Goal: Task Accomplishment & Management: Use online tool/utility

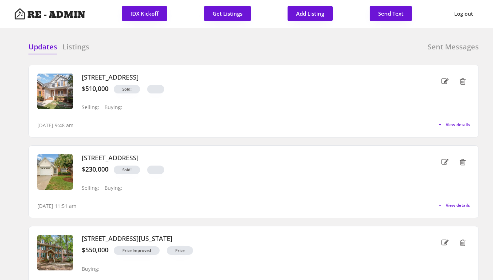
click at [196, 41] on div "Updates Listings Sent Messages [STREET_ADDRESS] $510,000 Sold! Selling: Buying:…" at bounding box center [246, 41] width 464 height 17
click at [220, 15] on button "Get Listings" at bounding box center [227, 14] width 47 height 16
